Goal: Transaction & Acquisition: Download file/media

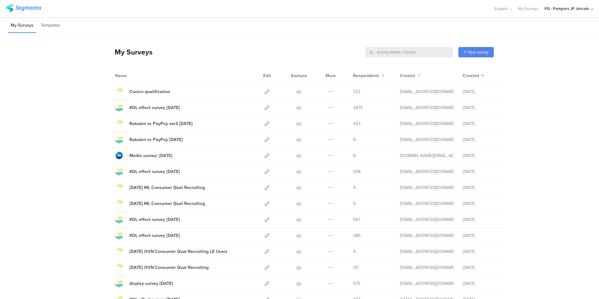
click at [419, 51] on input "text" at bounding box center [409, 52] width 88 height 10
type input "すく"
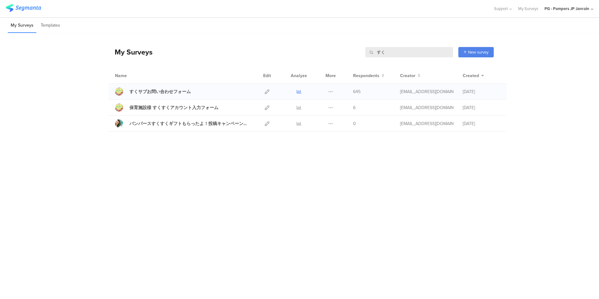
click at [300, 91] on icon at bounding box center [299, 91] width 5 height 5
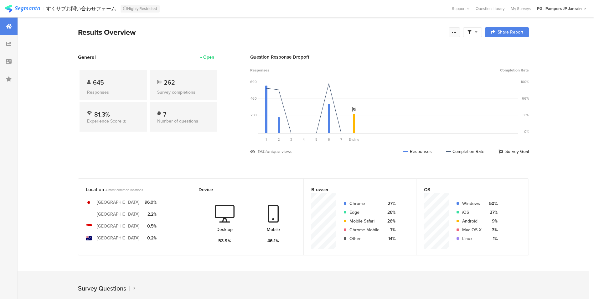
click at [454, 33] on div at bounding box center [454, 32] width 11 height 10
click at [379, 95] on span "Export Results" at bounding box center [389, 95] width 28 height 7
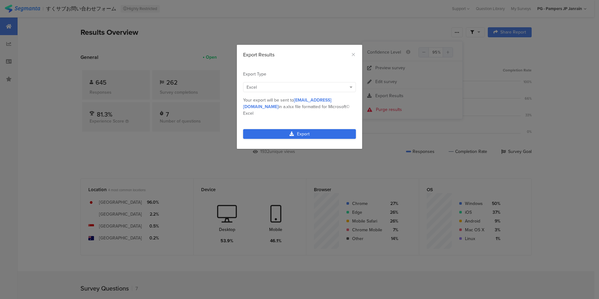
click at [269, 129] on link "Export" at bounding box center [299, 134] width 113 height 10
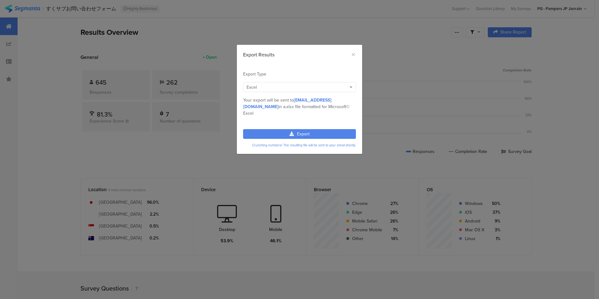
click at [250, 16] on div "Export Results Export Type Excel Numeric Excel IBM© SPSS Tableau Excel Excel MP…" at bounding box center [299, 149] width 599 height 299
